Goal: Information Seeking & Learning: Learn about a topic

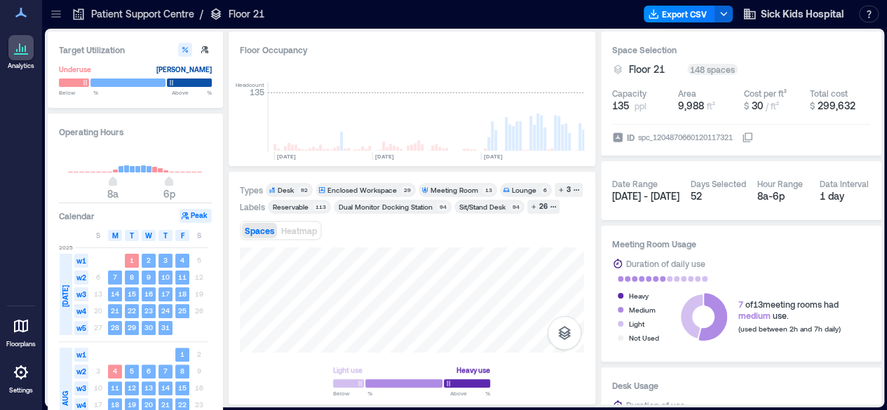
scroll to position [0, 2070]
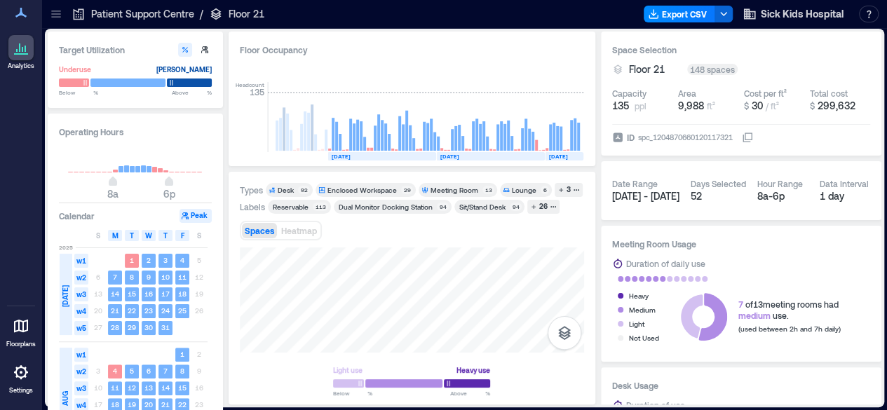
click at [98, 6] on div "Patient Support Centre / Floor 21" at bounding box center [167, 14] width 201 height 22
click at [109, 18] on p "Patient Support Centre" at bounding box center [142, 14] width 103 height 14
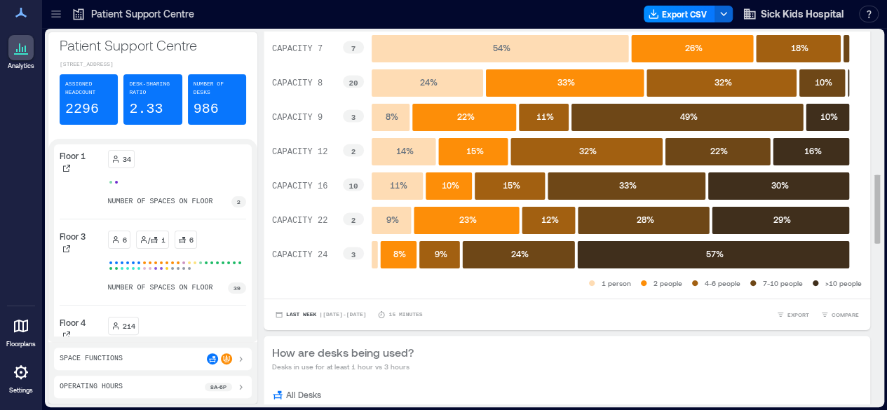
scroll to position [770, 0]
click at [633, 243] on rect at bounding box center [713, 254] width 271 height 27
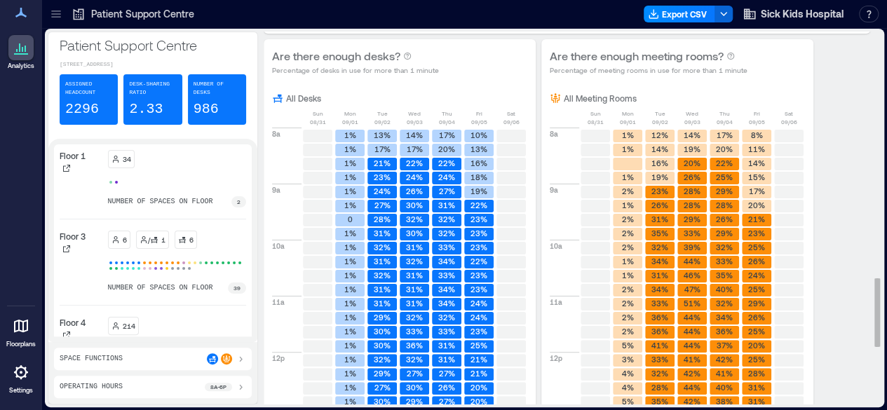
scroll to position [1331, 0]
click at [53, 13] on icon at bounding box center [56, 14] width 14 height 14
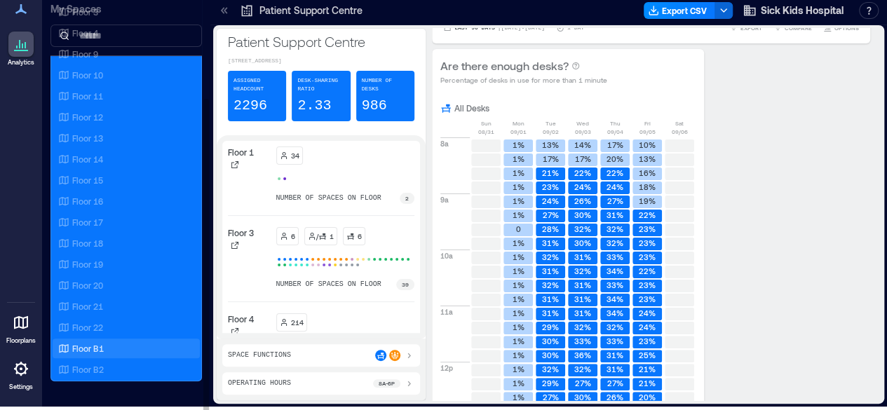
scroll to position [4, 0]
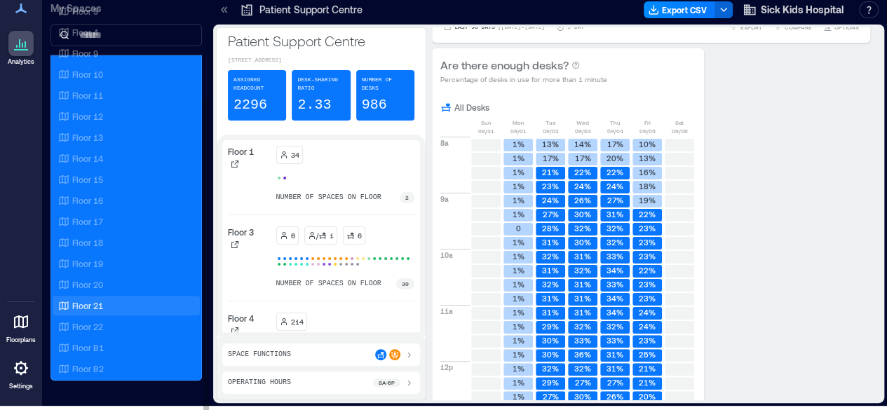
click at [83, 300] on p "Floor 21" at bounding box center [87, 305] width 31 height 11
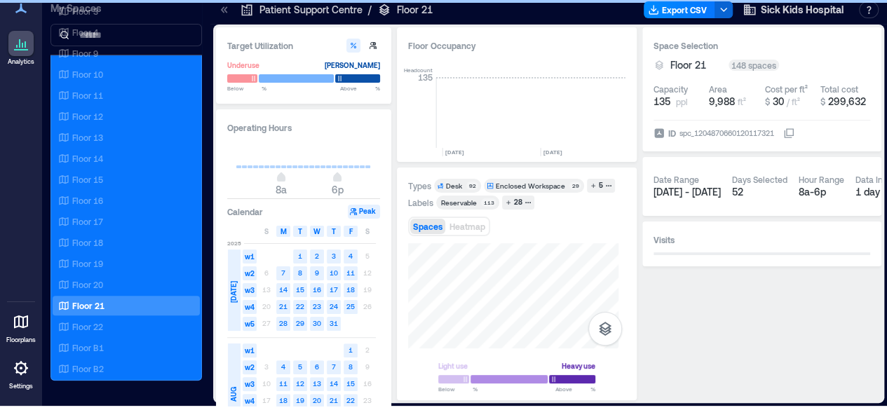
scroll to position [0, 2162]
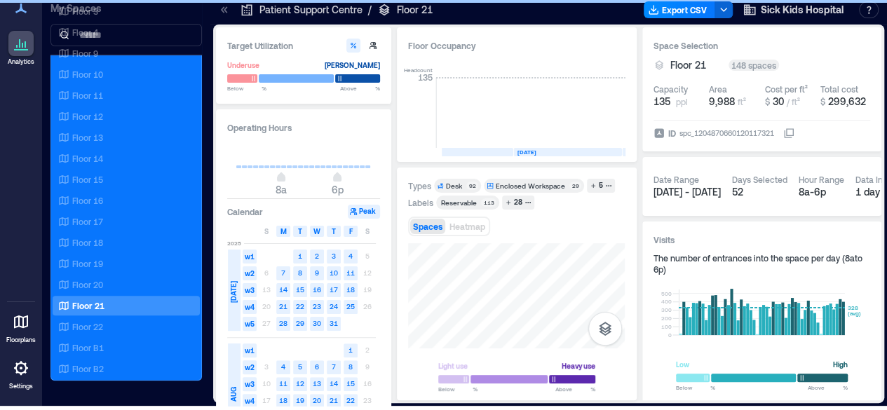
click at [219, 16] on span at bounding box center [224, 10] width 14 height 14
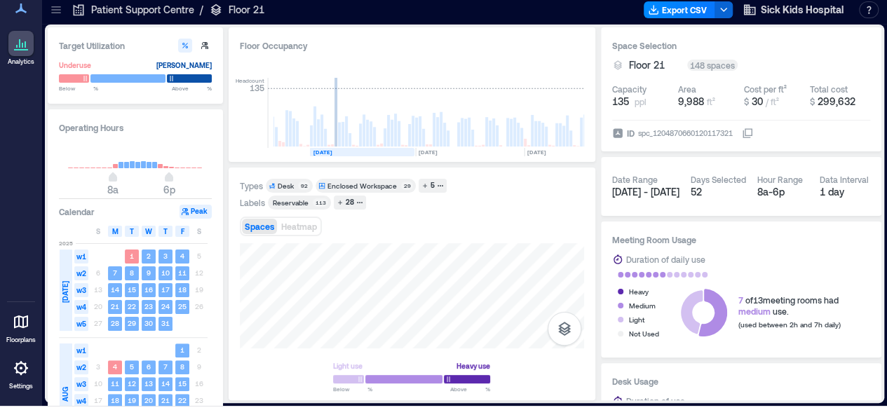
scroll to position [0, 490]
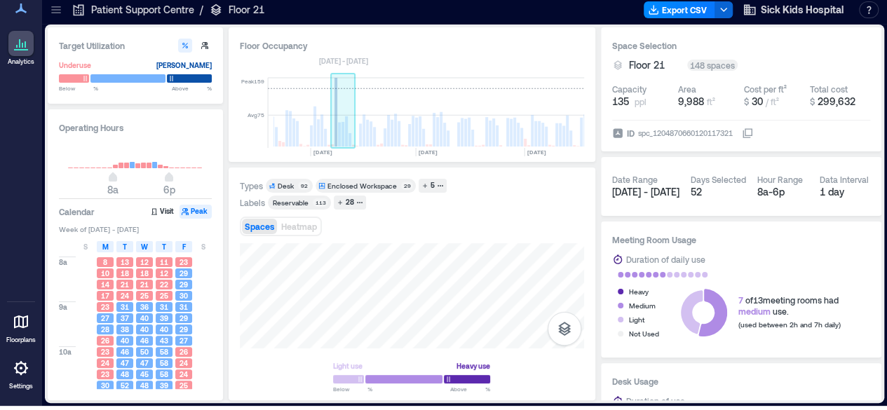
click at [335, 135] on rect at bounding box center [336, 112] width 3 height 69
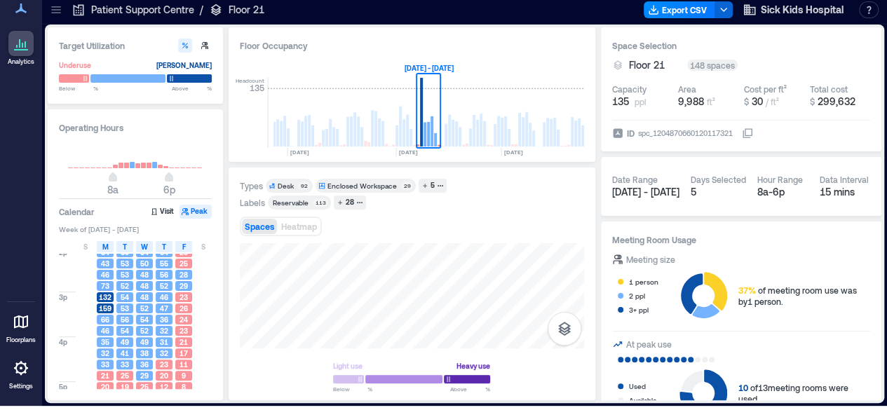
scroll to position [280, 0]
click at [304, 222] on span "Heatmap" at bounding box center [299, 227] width 36 height 10
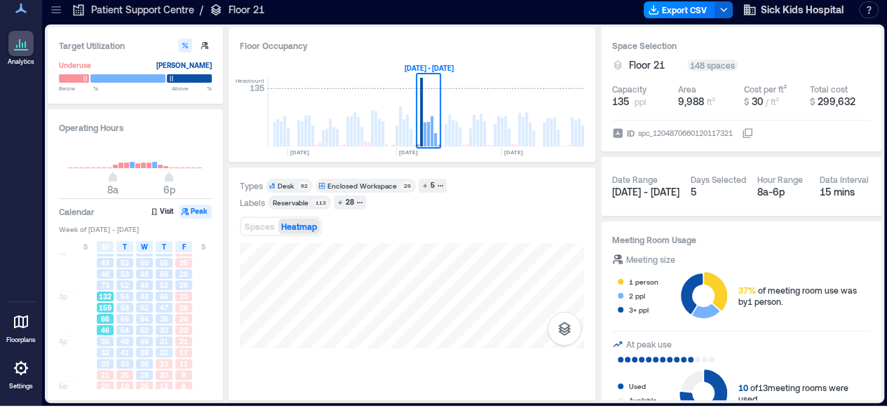
click at [105, 303] on span "159" at bounding box center [105, 308] width 13 height 10
click at [359, 373] on div at bounding box center [412, 316] width 344 height 147
